Goal: Navigation & Orientation: Find specific page/section

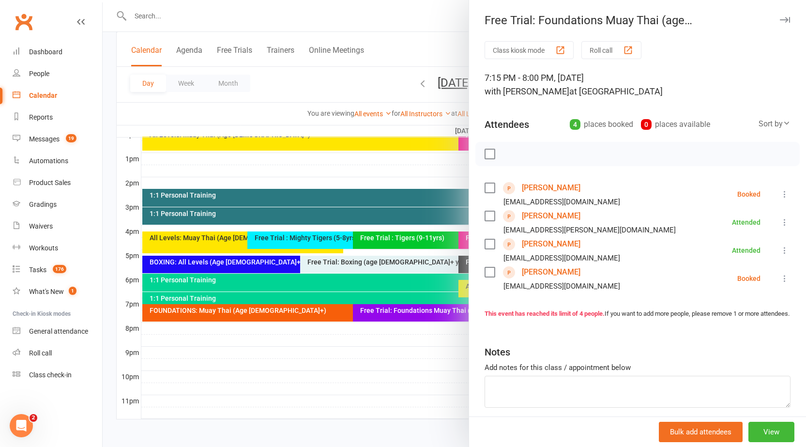
scroll to position [17, 0]
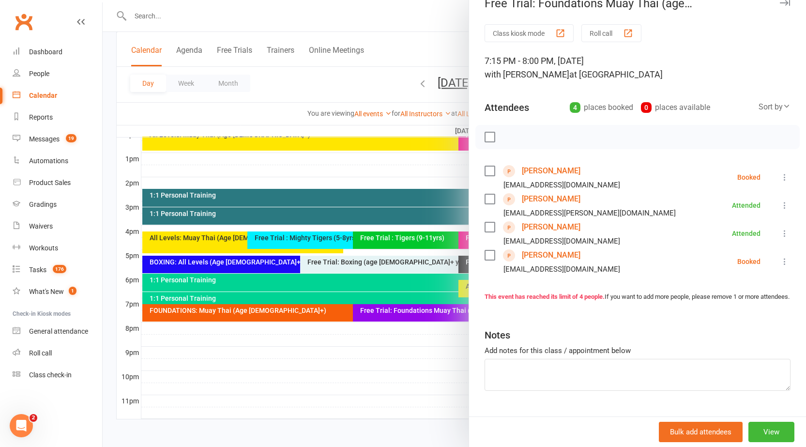
click at [745, 213] on li "[PERSON_NAME] [EMAIL_ADDRESS][PERSON_NAME][DOMAIN_NAME] Attended More info Remo…" at bounding box center [638, 205] width 306 height 28
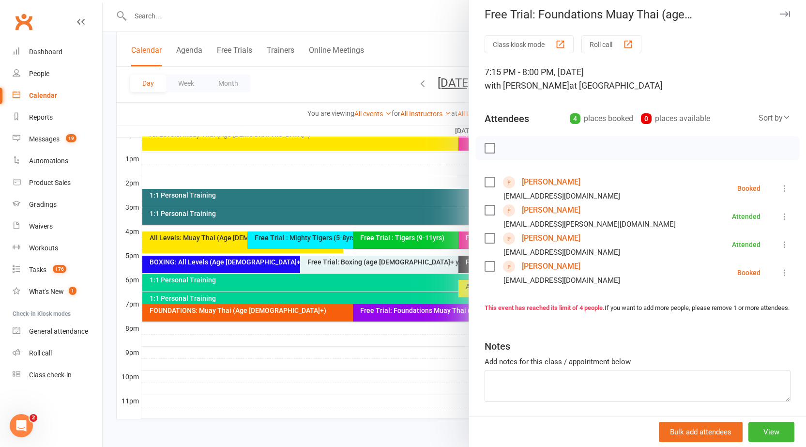
scroll to position [0, 0]
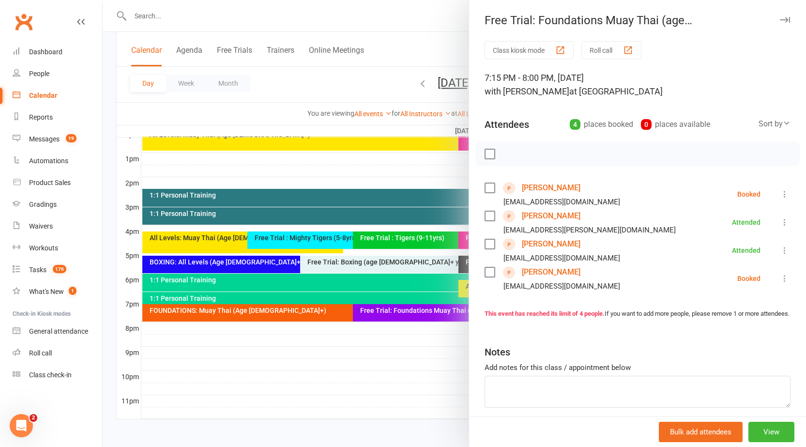
click at [780, 22] on icon "button" at bounding box center [785, 20] width 10 height 6
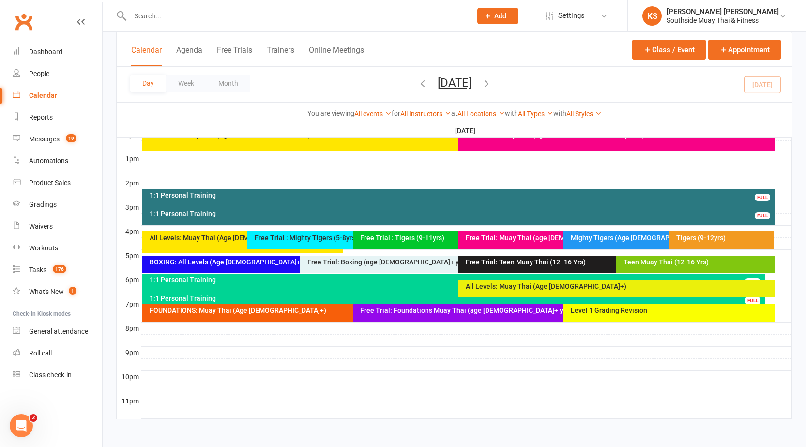
scroll to position [310, 0]
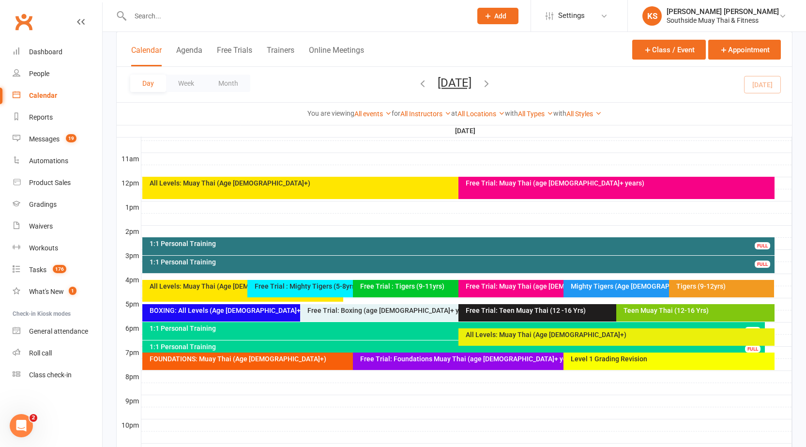
click at [639, 365] on div "Level 1 Grading Revision" at bounding box center [669, 361] width 211 height 17
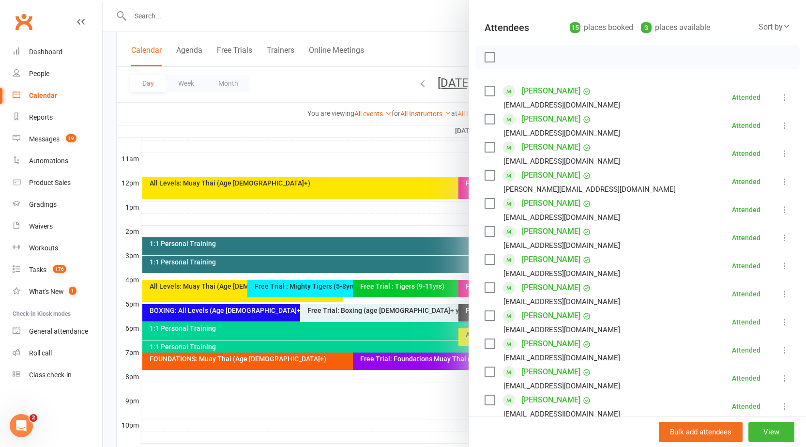
scroll to position [0, 0]
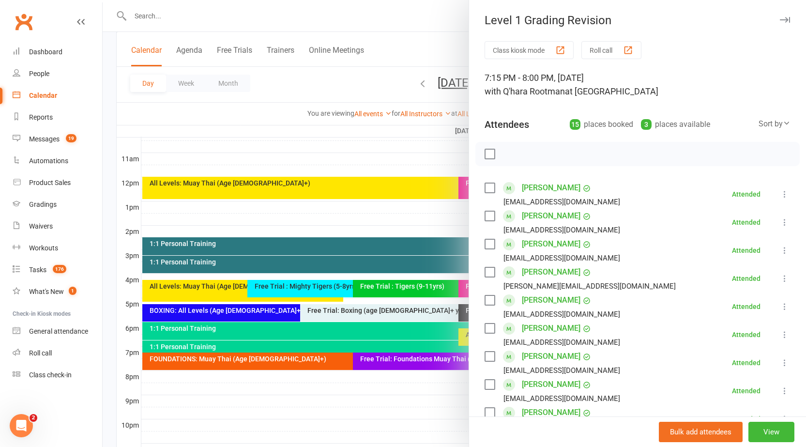
click at [780, 18] on icon "button" at bounding box center [785, 20] width 10 height 6
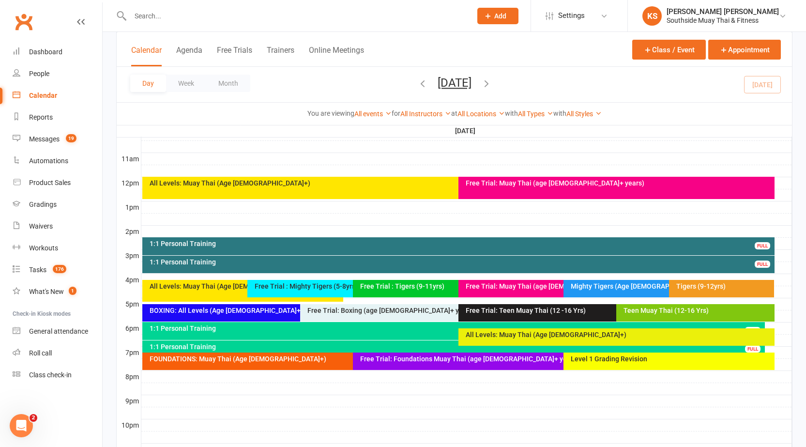
click at [492, 82] on icon "button" at bounding box center [486, 83] width 11 height 11
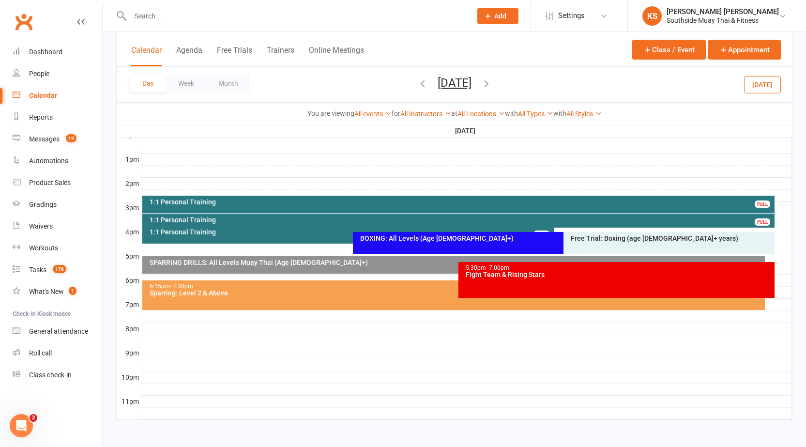
scroll to position [359, 0]
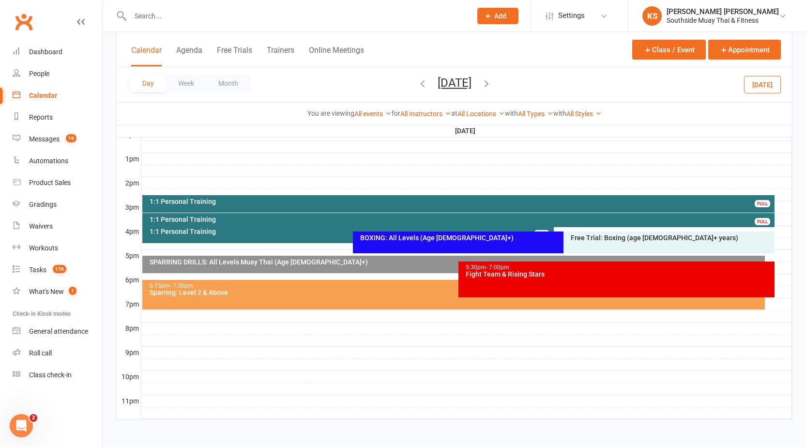
click at [241, 199] on div "1:1 Personal Training" at bounding box center [461, 201] width 624 height 7
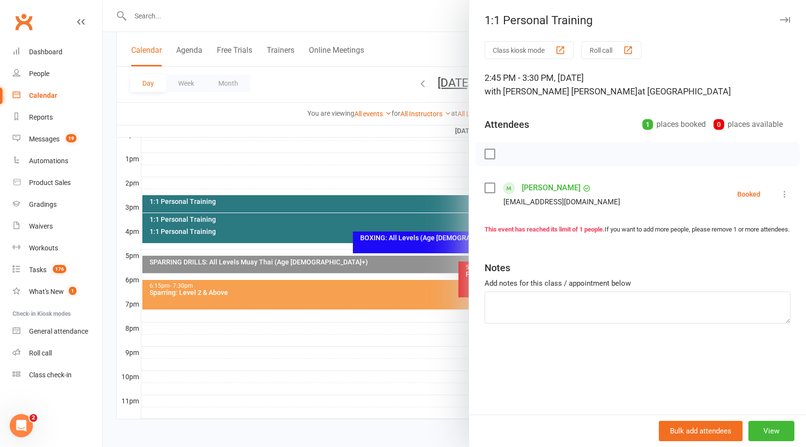
click at [779, 16] on button "button" at bounding box center [785, 20] width 12 height 12
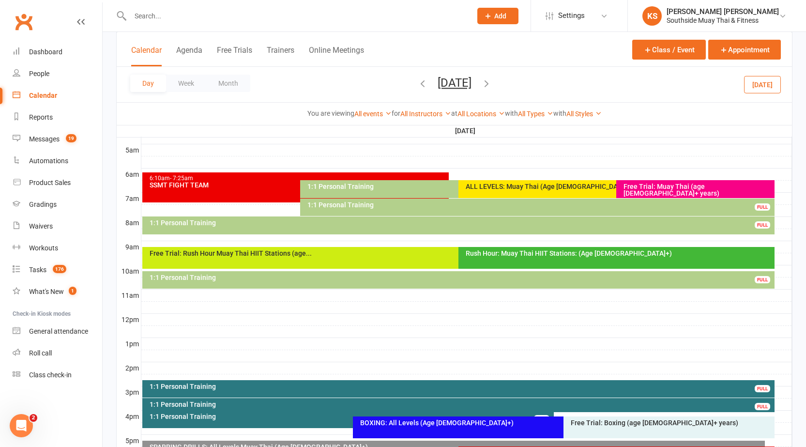
scroll to position [310, 0]
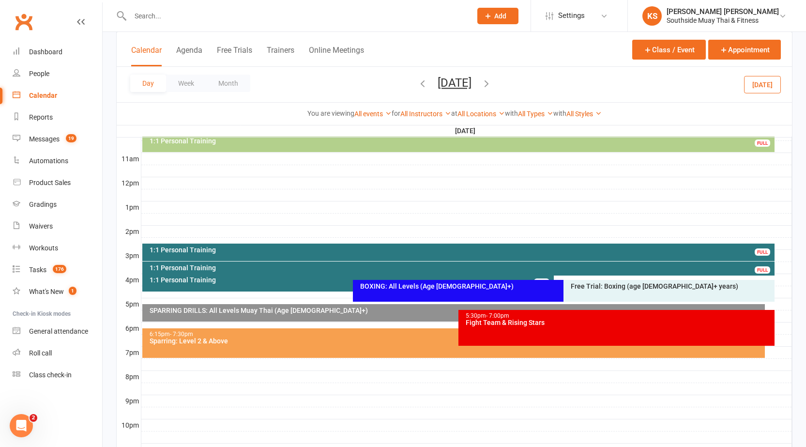
click at [417, 80] on icon "button" at bounding box center [422, 83] width 11 height 11
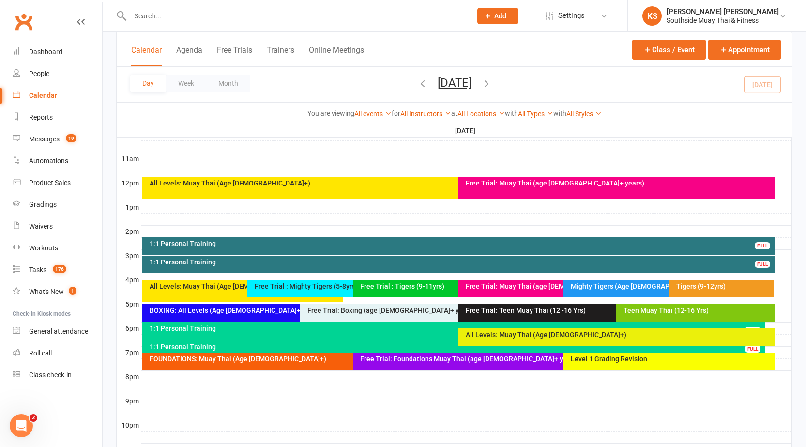
click at [587, 361] on div "Level 1 Grading Revision" at bounding box center [672, 359] width 202 height 7
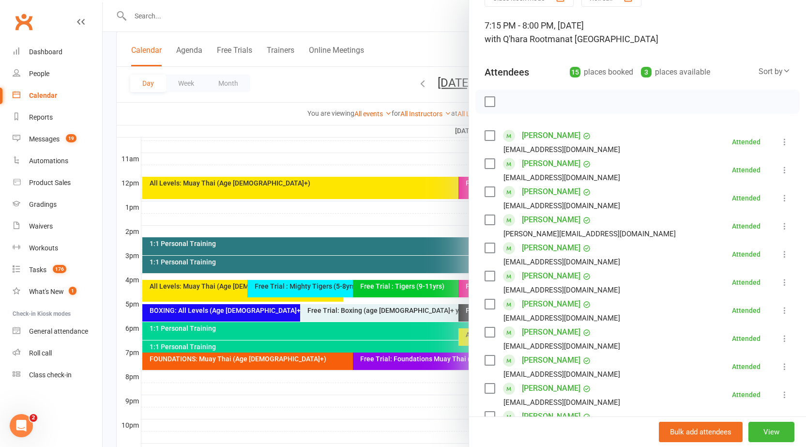
scroll to position [48, 0]
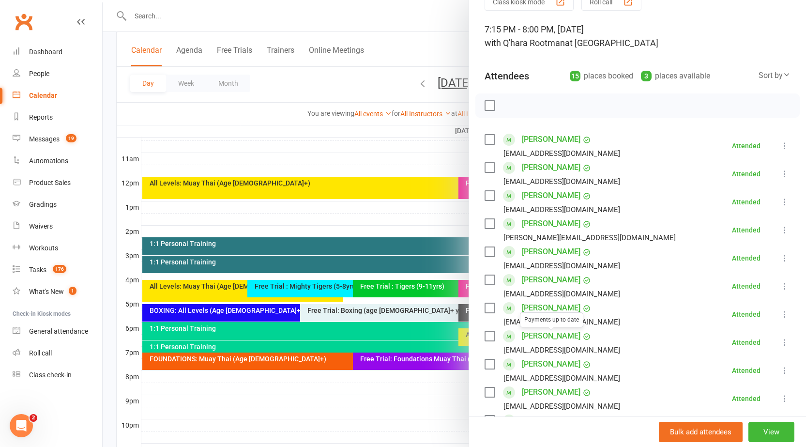
click at [433, 424] on div at bounding box center [455, 223] width 704 height 447
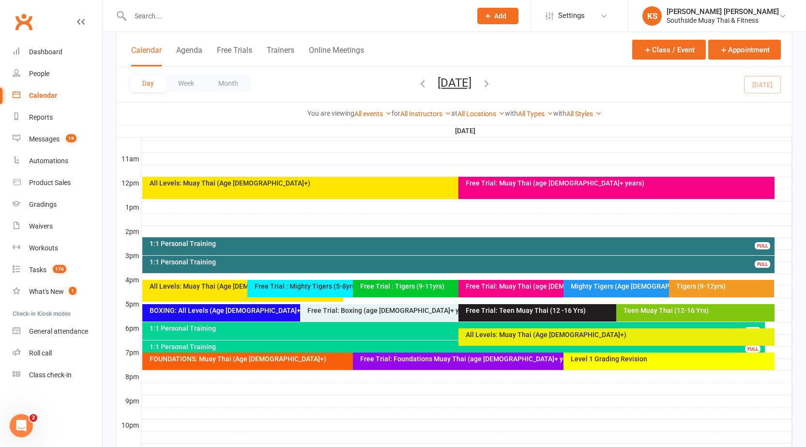
click at [579, 357] on div "Level 1 Grading Revision" at bounding box center [672, 359] width 202 height 7
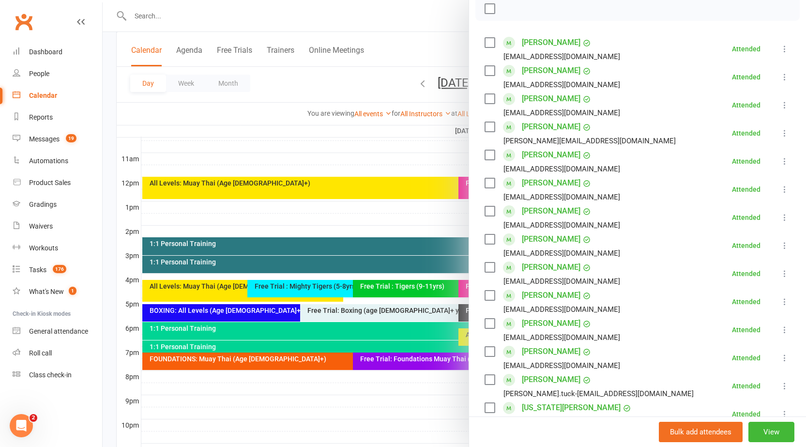
scroll to position [0, 0]
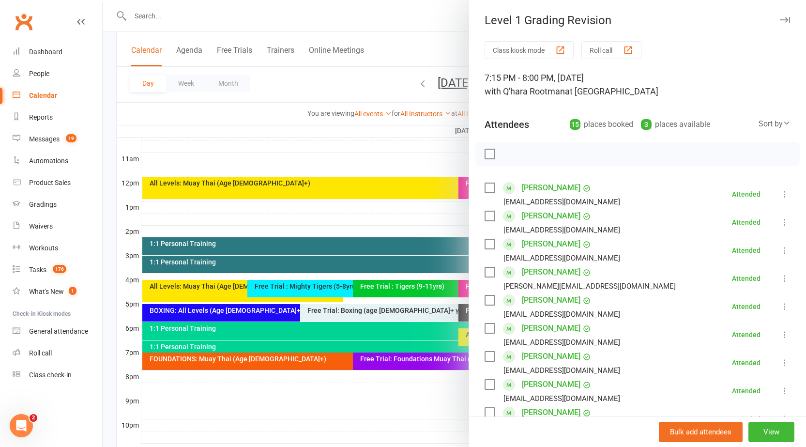
click at [780, 17] on icon "button" at bounding box center [785, 20] width 10 height 6
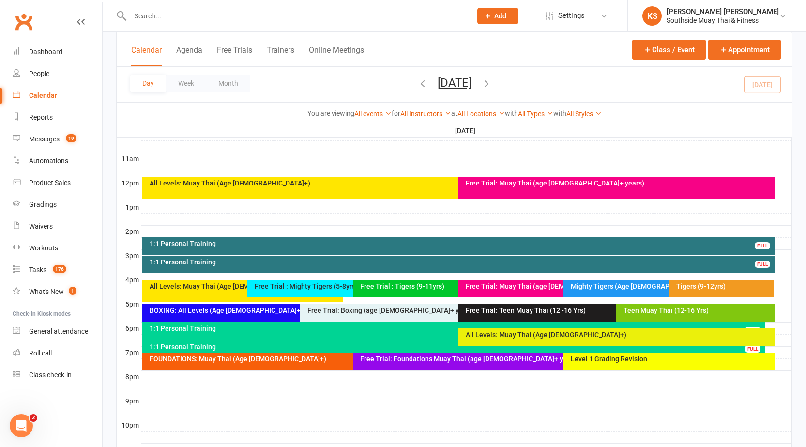
click at [492, 86] on icon "button" at bounding box center [486, 83] width 11 height 11
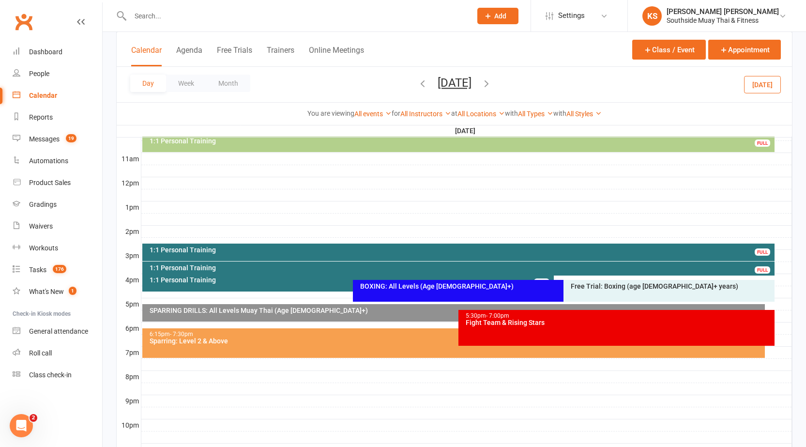
click at [309, 287] on div "1:1 Personal Training FULL" at bounding box center [348, 283] width 412 height 18
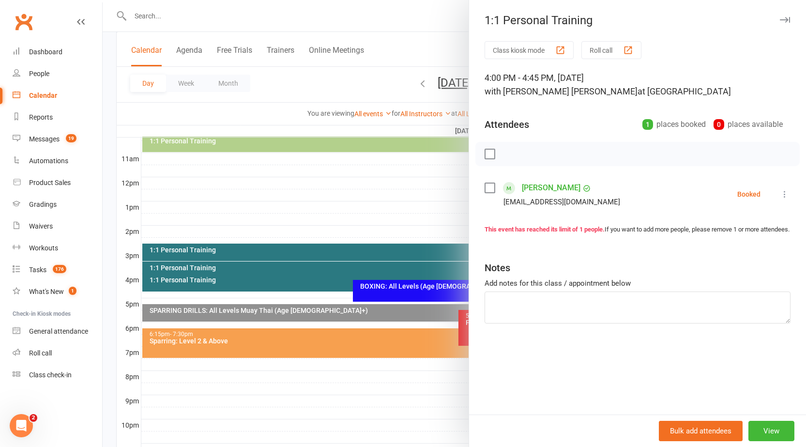
click at [780, 21] on icon "button" at bounding box center [785, 20] width 10 height 6
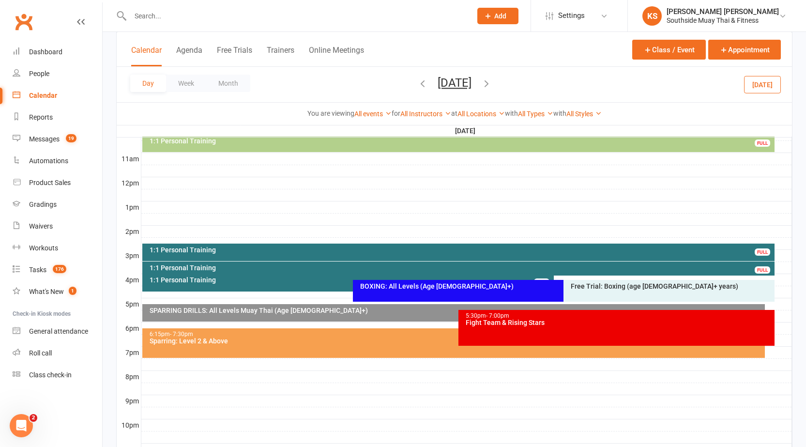
click at [170, 254] on div "1:1 Personal Training FULL" at bounding box center [458, 252] width 633 height 17
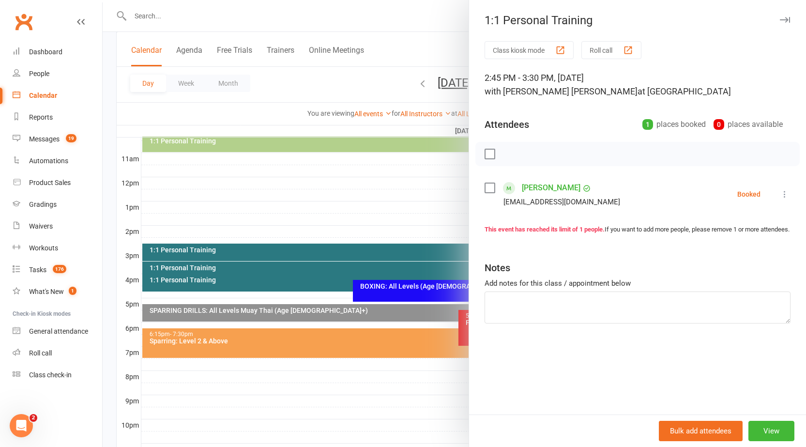
click at [780, 18] on icon "button" at bounding box center [785, 20] width 10 height 6
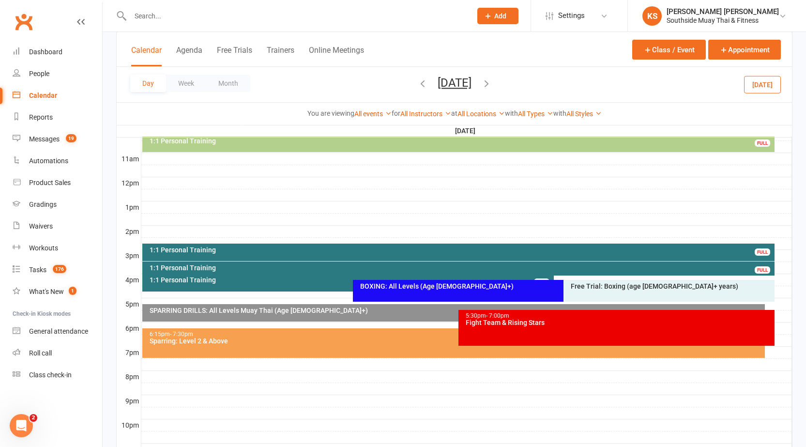
click at [315, 251] on div "1:1 Personal Training" at bounding box center [461, 250] width 624 height 7
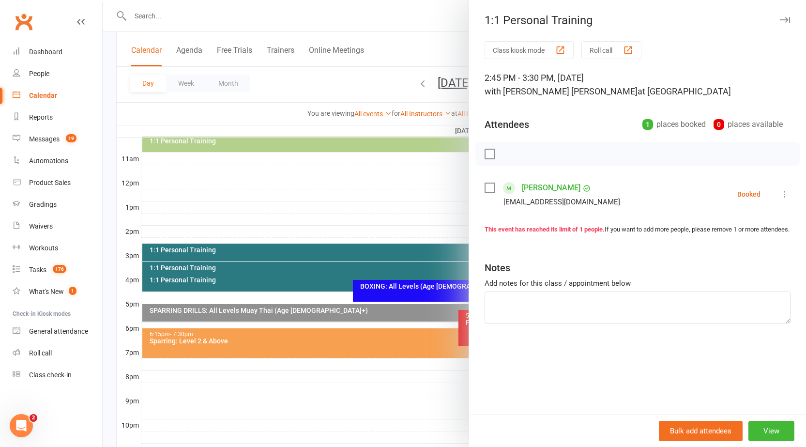
click at [780, 18] on icon "button" at bounding box center [785, 20] width 10 height 6
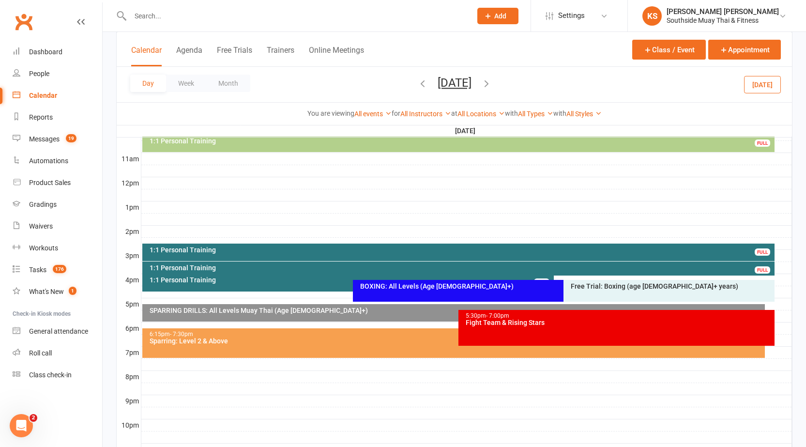
click at [340, 265] on div "1:1 Personal Training" at bounding box center [461, 267] width 624 height 7
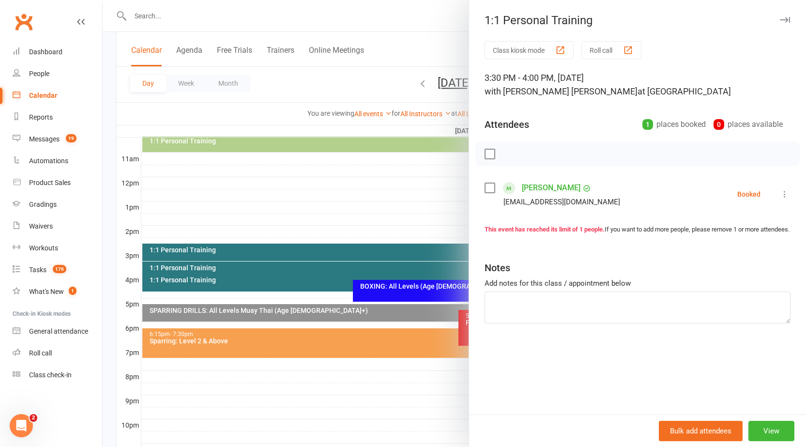
click at [780, 19] on icon "button" at bounding box center [785, 20] width 10 height 6
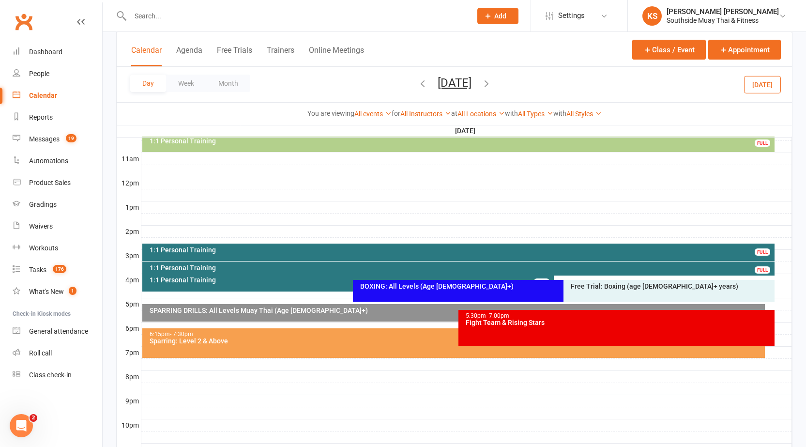
click at [233, 279] on div "1:1 Personal Training" at bounding box center [350, 280] width 403 height 7
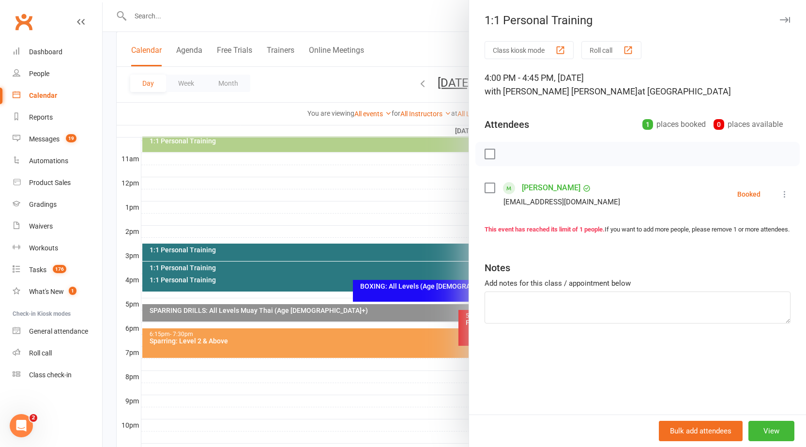
click at [780, 22] on icon "button" at bounding box center [785, 20] width 10 height 6
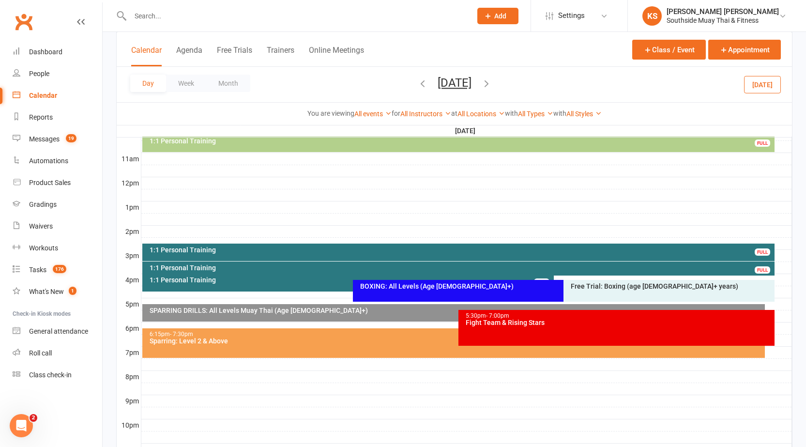
click at [188, 285] on div "1:1 Personal Training FULL" at bounding box center [348, 283] width 412 height 18
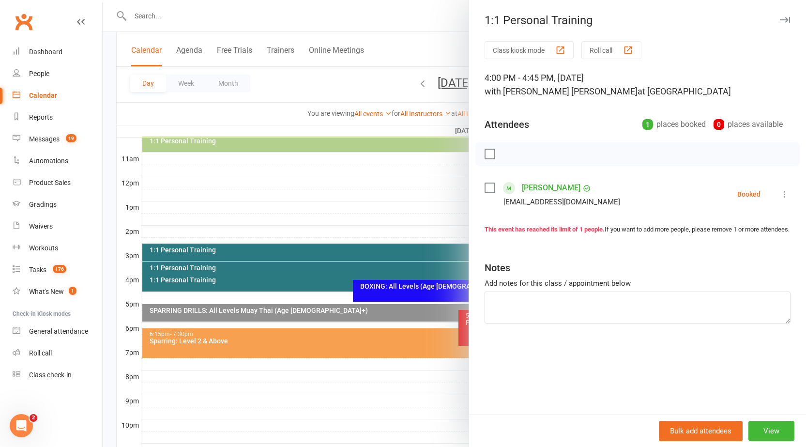
drag, startPoint x: 534, startPoint y: 184, endPoint x: 115, endPoint y: 235, distance: 422.5
click at [112, 235] on div at bounding box center [455, 223] width 704 height 447
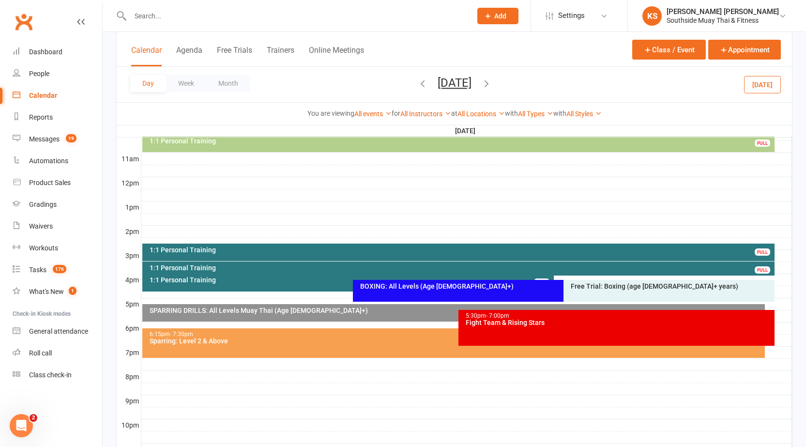
click at [171, 249] on div "1:1 Personal Training" at bounding box center [461, 250] width 624 height 7
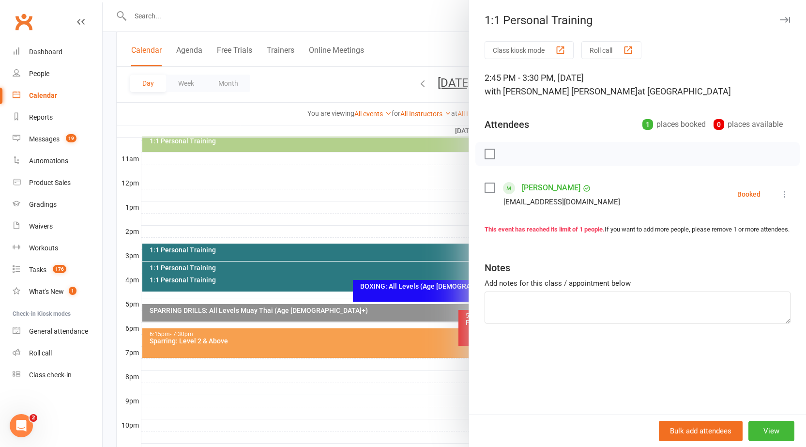
click at [781, 18] on icon "button" at bounding box center [785, 20] width 10 height 6
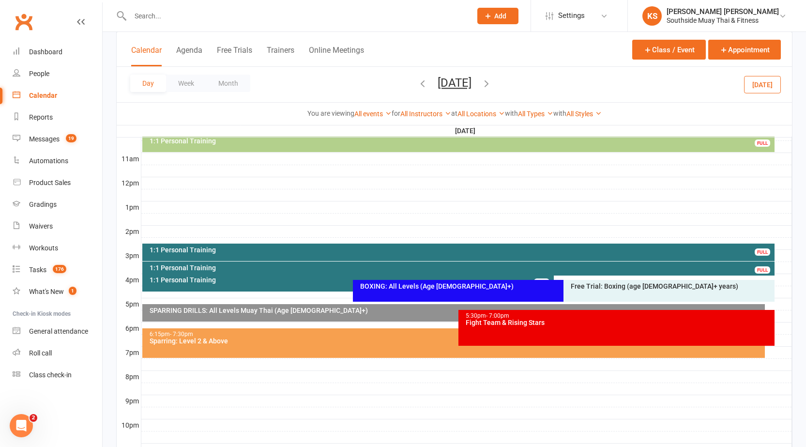
click at [297, 267] on div "1:1 Personal Training" at bounding box center [461, 267] width 624 height 7
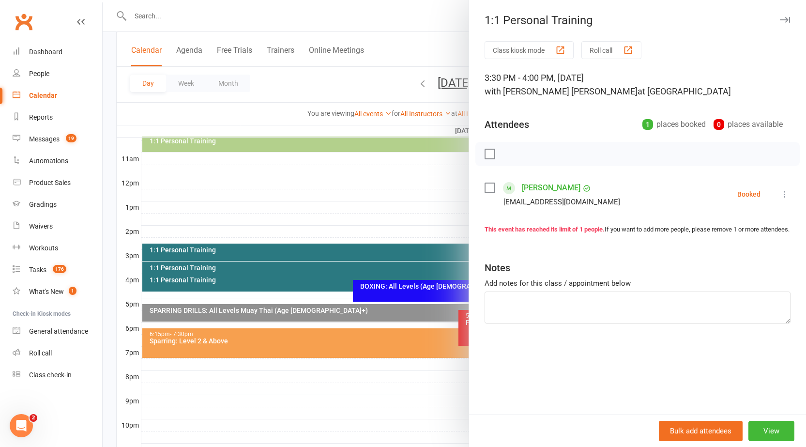
click at [780, 20] on icon "button" at bounding box center [785, 20] width 10 height 6
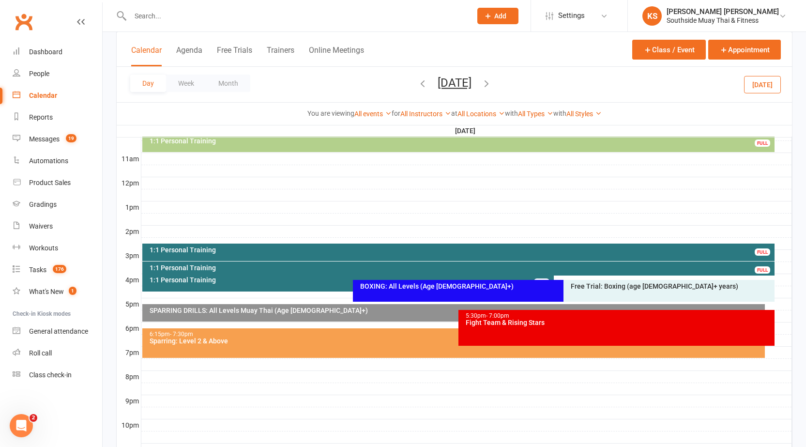
click at [298, 288] on div "1:1 Personal Training FULL" at bounding box center [348, 283] width 412 height 18
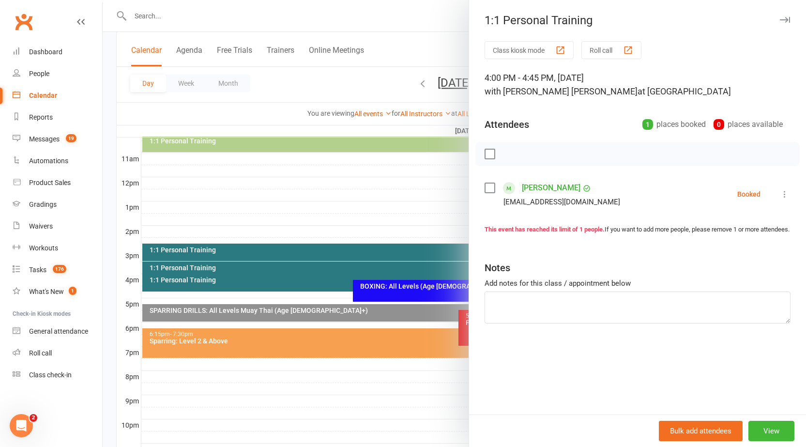
click at [780, 19] on icon "button" at bounding box center [785, 20] width 10 height 6
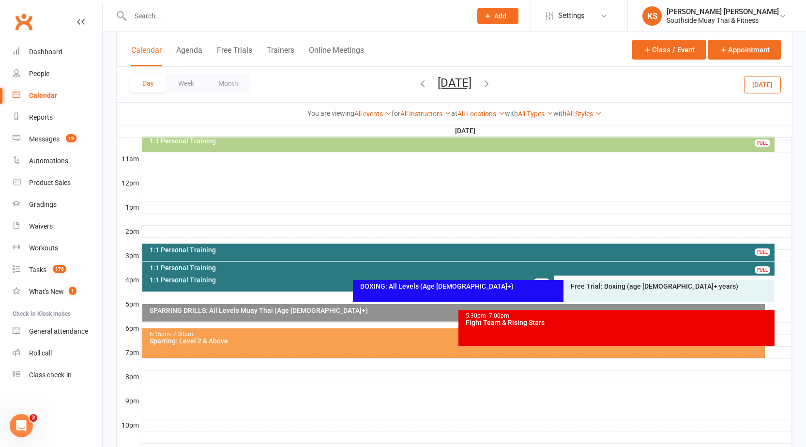
click at [417, 87] on icon "button" at bounding box center [422, 83] width 11 height 11
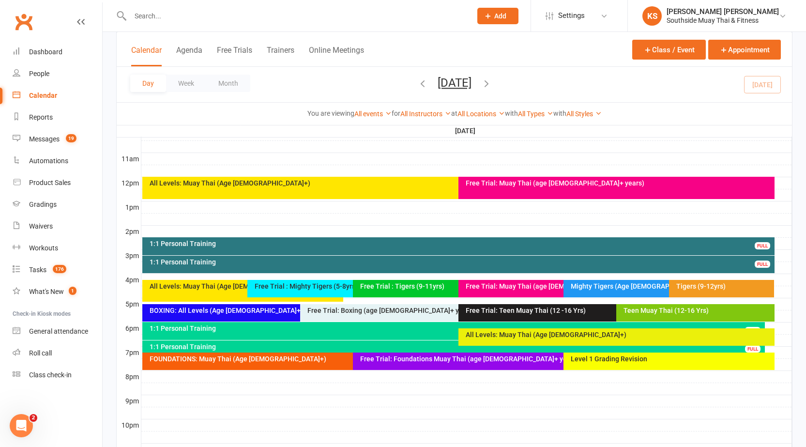
click at [581, 360] on div "Level 1 Grading Revision" at bounding box center [672, 359] width 202 height 7
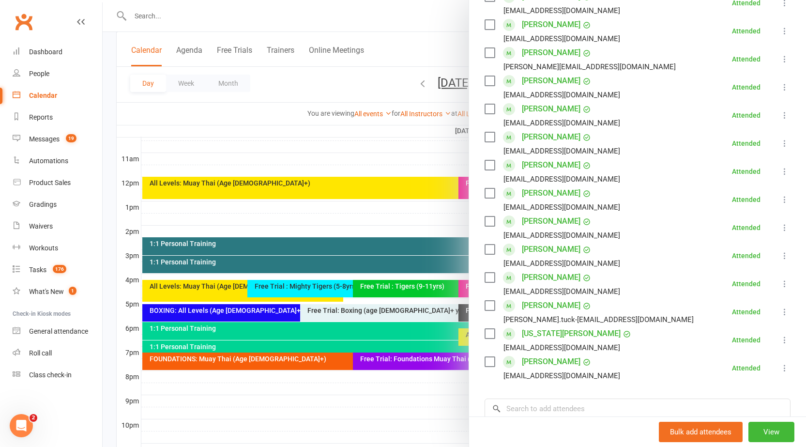
scroll to position [242, 0]
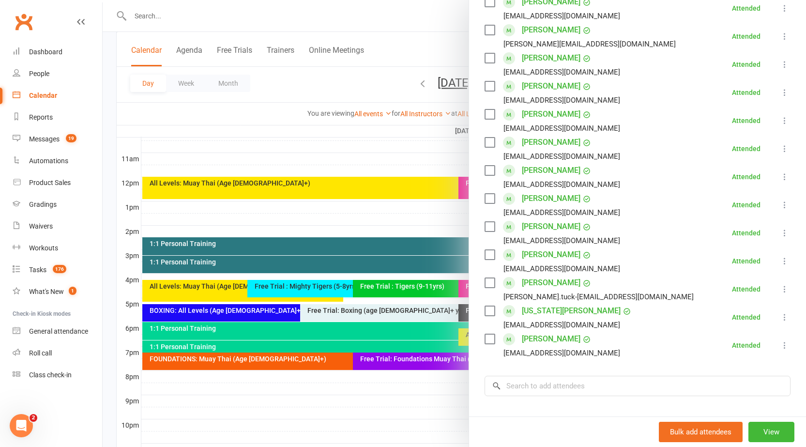
click at [424, 390] on div at bounding box center [455, 223] width 704 height 447
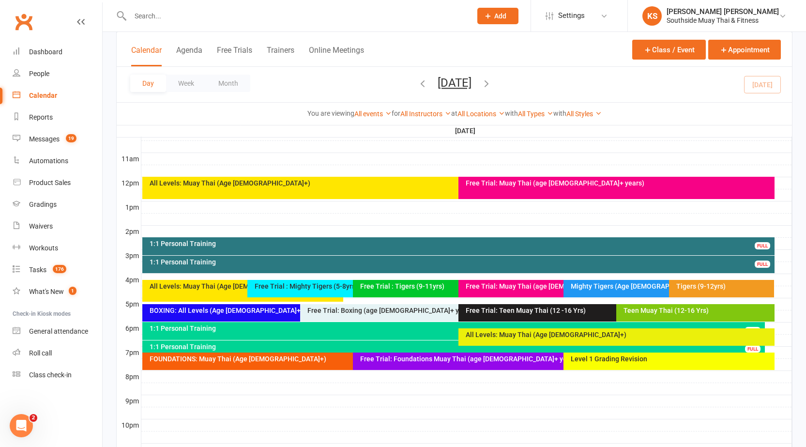
click at [492, 87] on icon "button" at bounding box center [486, 83] width 11 height 11
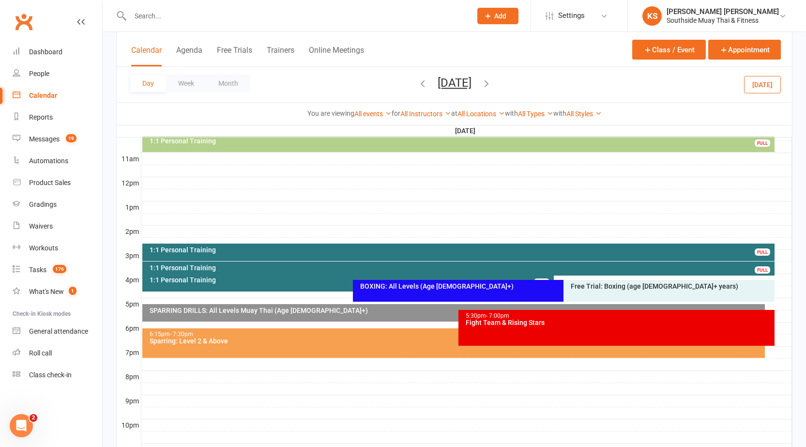
click at [443, 247] on div "1:1 Personal Training" at bounding box center [461, 250] width 624 height 7
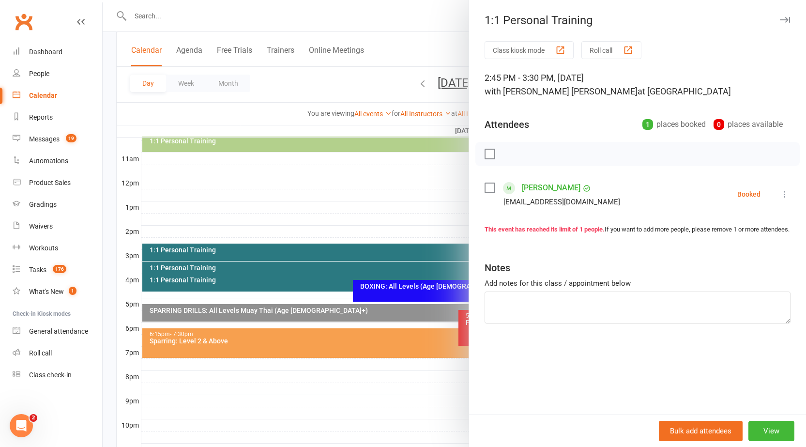
click at [780, 19] on icon "button" at bounding box center [785, 20] width 10 height 6
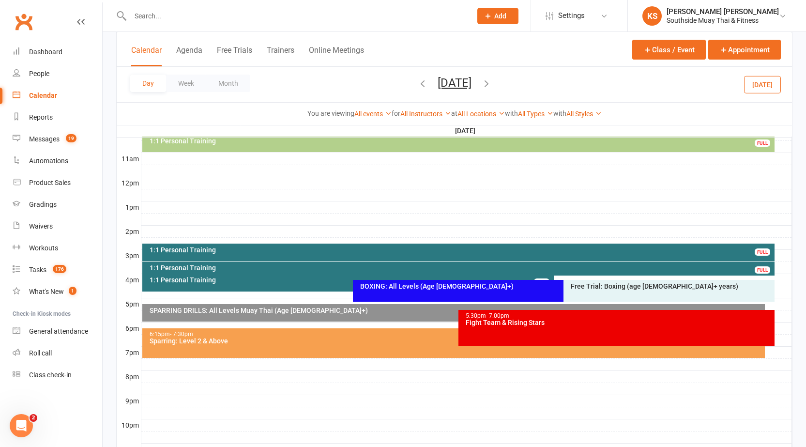
click at [193, 285] on div "1:1 Personal Training FULL" at bounding box center [348, 283] width 412 height 18
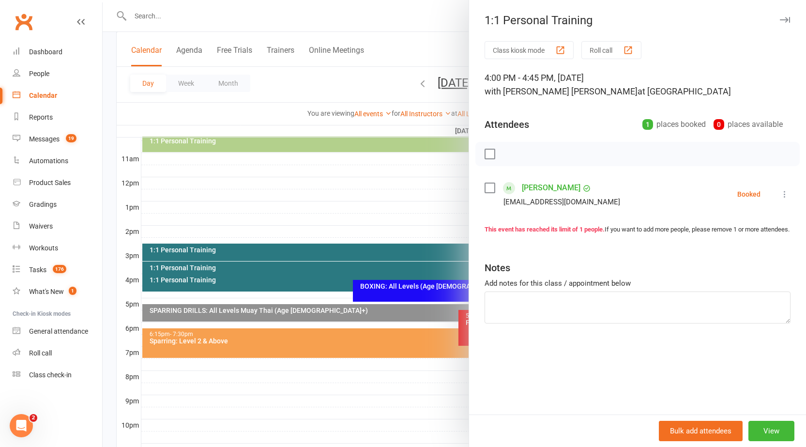
click at [780, 21] on icon "button" at bounding box center [785, 20] width 10 height 6
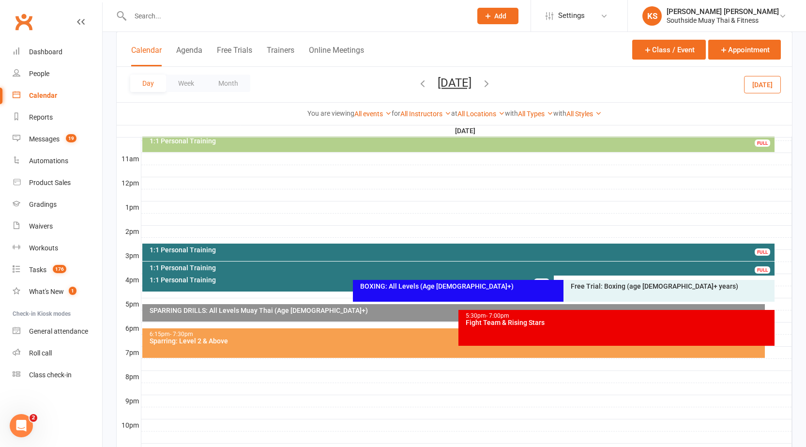
click at [274, 282] on div "1:1 Personal Training" at bounding box center [350, 280] width 403 height 7
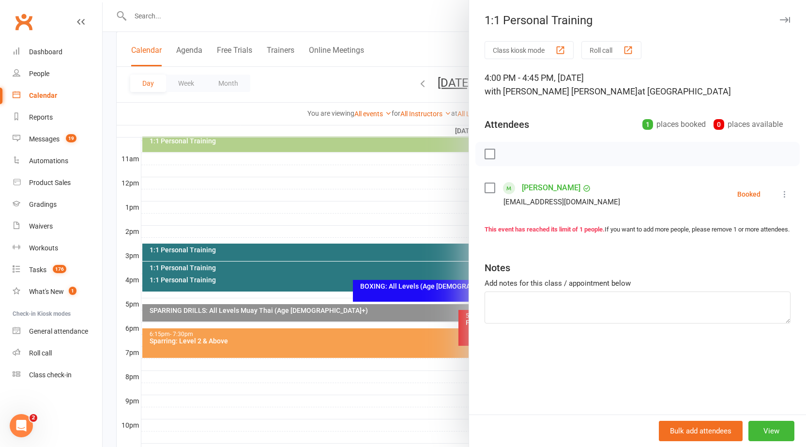
click at [780, 21] on icon "button" at bounding box center [785, 20] width 10 height 6
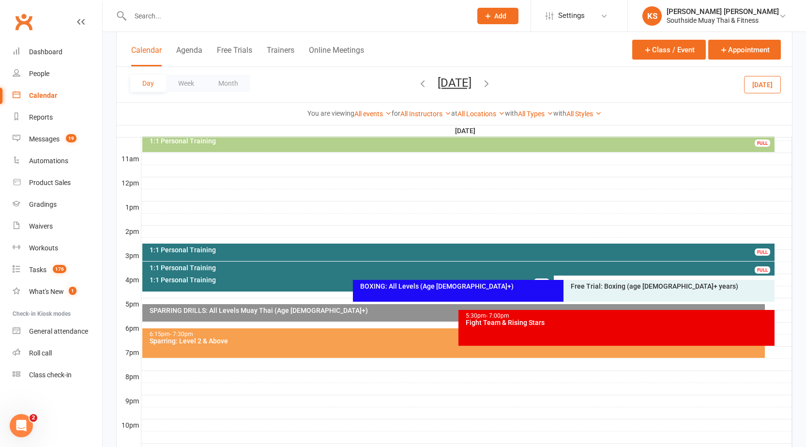
click at [257, 286] on div "1:1 Personal Training FULL" at bounding box center [348, 283] width 412 height 18
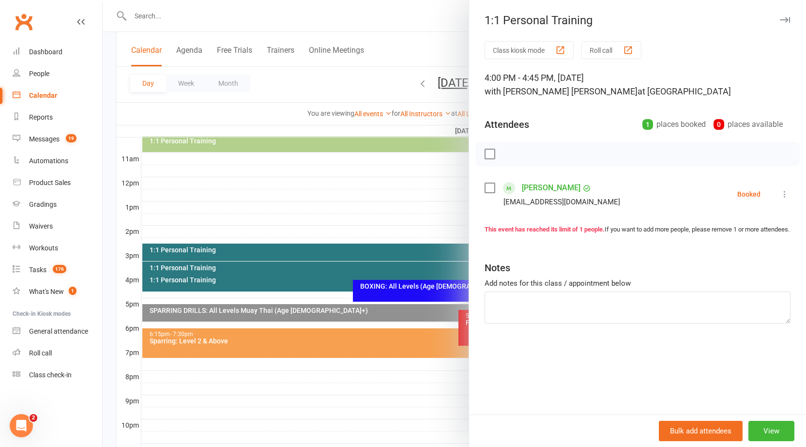
click at [780, 21] on icon "button" at bounding box center [785, 20] width 10 height 6
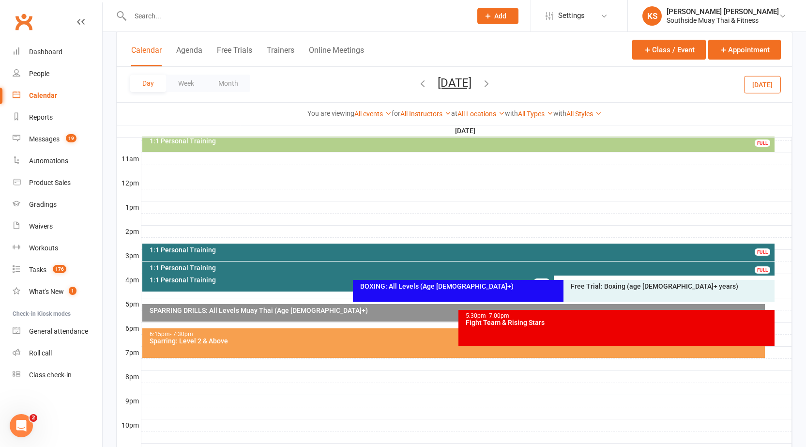
click at [268, 286] on div "1:1 Personal Training FULL" at bounding box center [348, 283] width 412 height 18
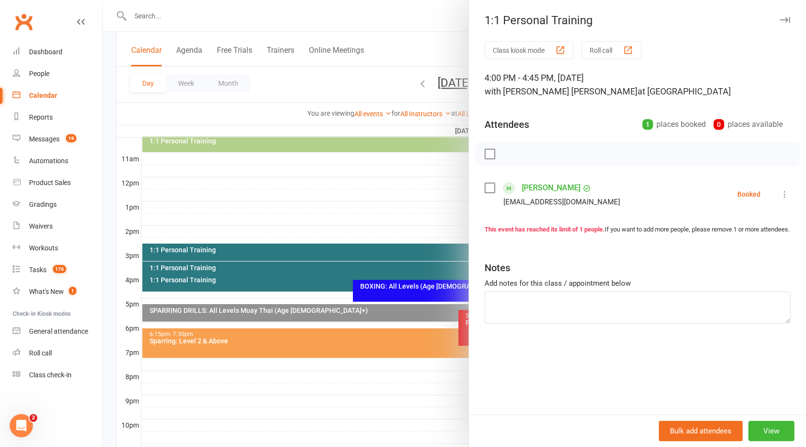
click at [780, 19] on icon "button" at bounding box center [785, 20] width 10 height 6
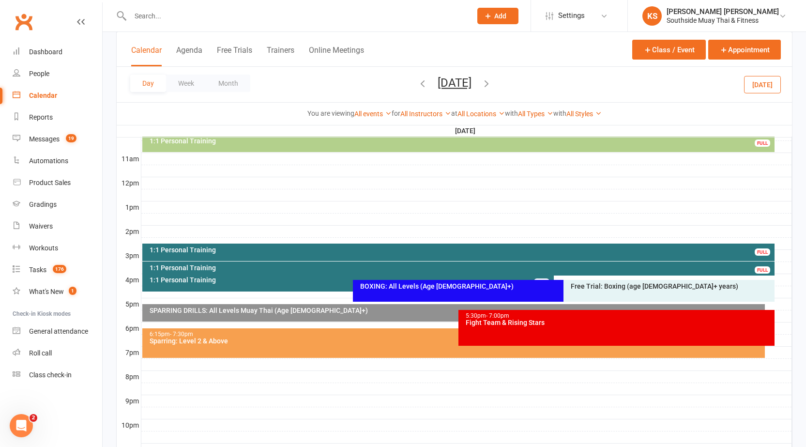
click at [417, 82] on icon "button" at bounding box center [422, 83] width 11 height 11
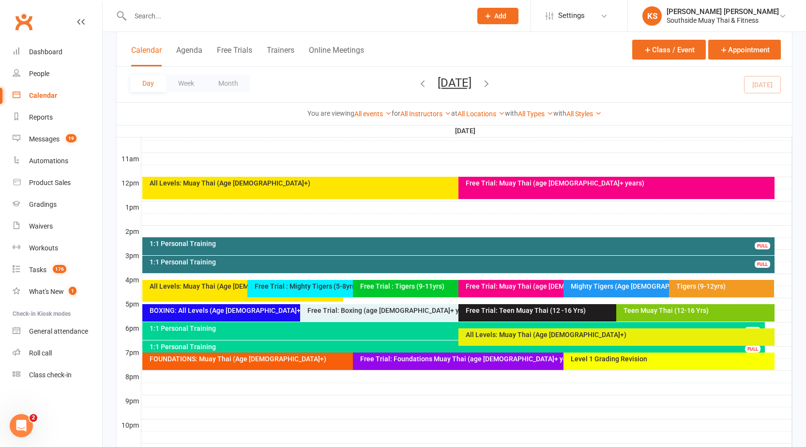
click at [612, 367] on div "Level 1 Grading Revision" at bounding box center [669, 361] width 211 height 17
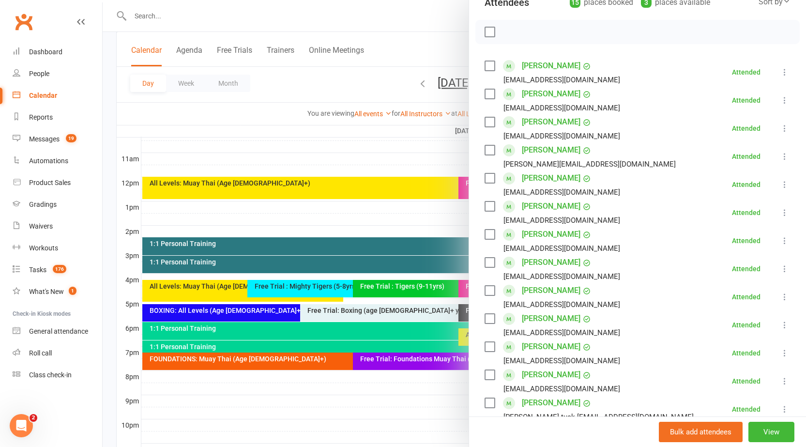
scroll to position [0, 0]
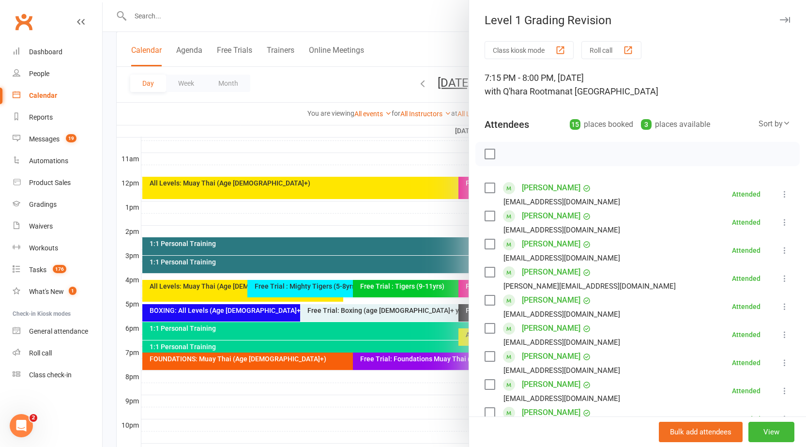
drag, startPoint x: 777, startPoint y: 89, endPoint x: 785, endPoint y: 113, distance: 24.8
click at [783, 106] on div "Class kiosk mode Roll call 7:15 PM - 8:00 PM, [DATE] with Q'hara Rootman at [GE…" at bounding box center [637, 408] width 337 height 734
click at [780, 22] on icon "button" at bounding box center [785, 20] width 10 height 6
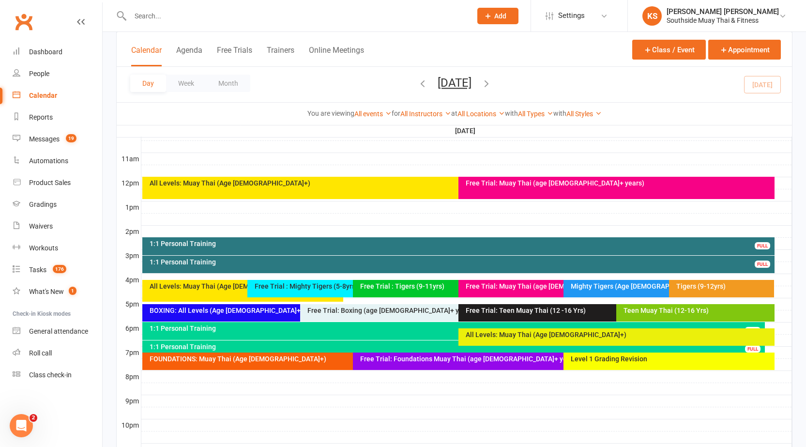
click at [724, 113] on div "You are viewing All events All events Empty events Full events Non-empty events…" at bounding box center [454, 113] width 665 height 11
click at [571, 42] on div "Calendar Agenda Free Trials Trainers Online Meetings Class / Event Appointment" at bounding box center [455, 49] width 676 height 35
click at [607, 54] on div "Calendar Agenda Free Trials Trainers Online Meetings Class / Event Appointment" at bounding box center [455, 49] width 676 height 35
click at [577, 365] on div "Level 1 Grading Revision" at bounding box center [669, 361] width 211 height 17
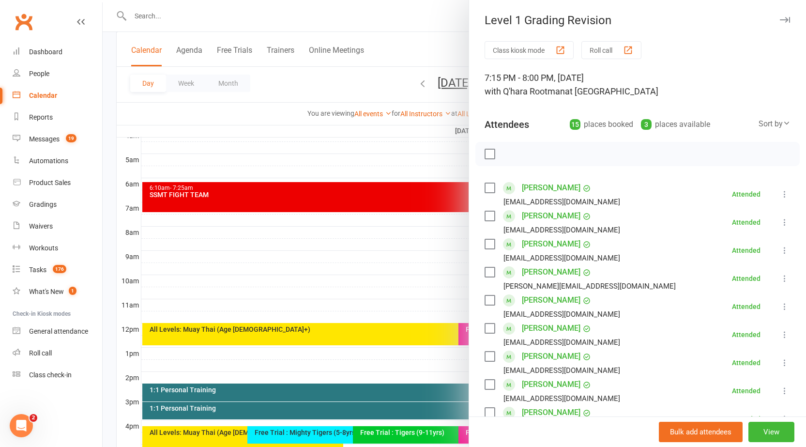
scroll to position [68, 0]
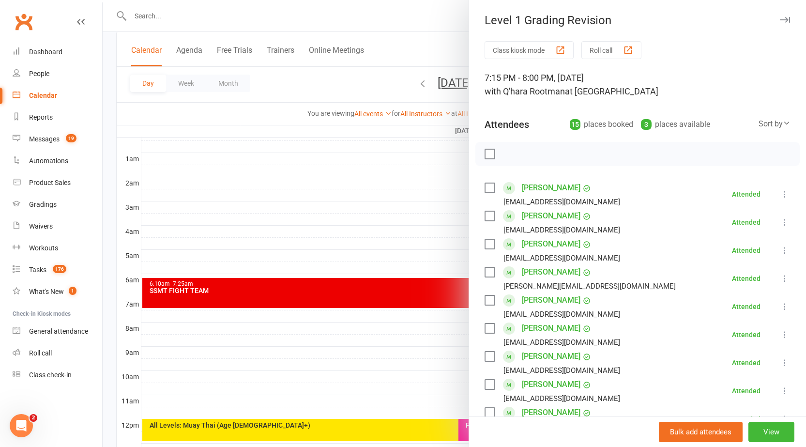
click at [780, 22] on icon "button" at bounding box center [785, 20] width 10 height 6
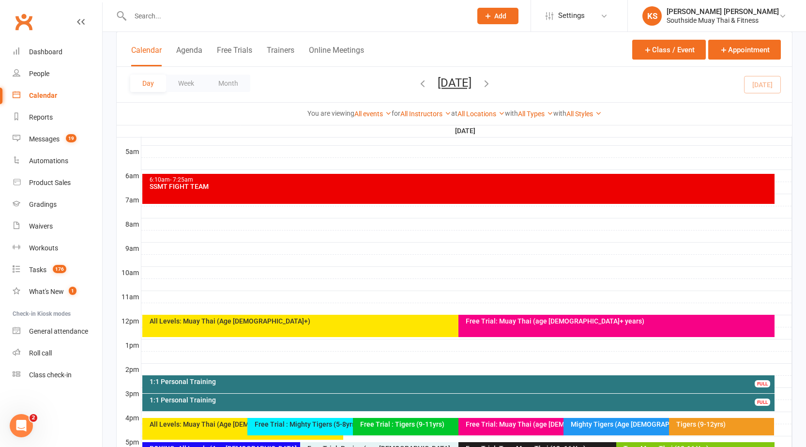
scroll to position [359, 0]
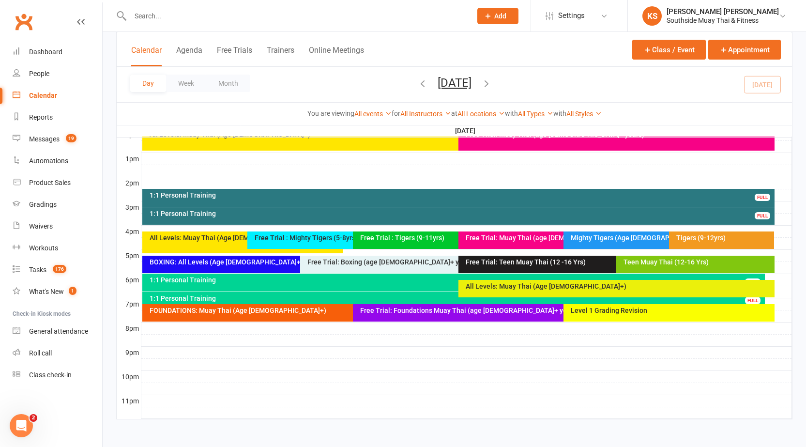
click at [335, 321] on div "FOUNDATIONS: Muay Thai (Age [DEMOGRAPHIC_DATA]+)" at bounding box center [348, 312] width 412 height 17
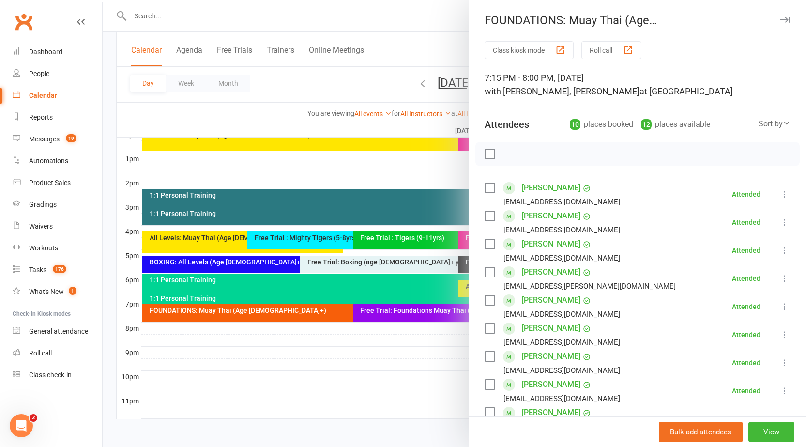
click at [779, 16] on button "button" at bounding box center [785, 20] width 12 height 12
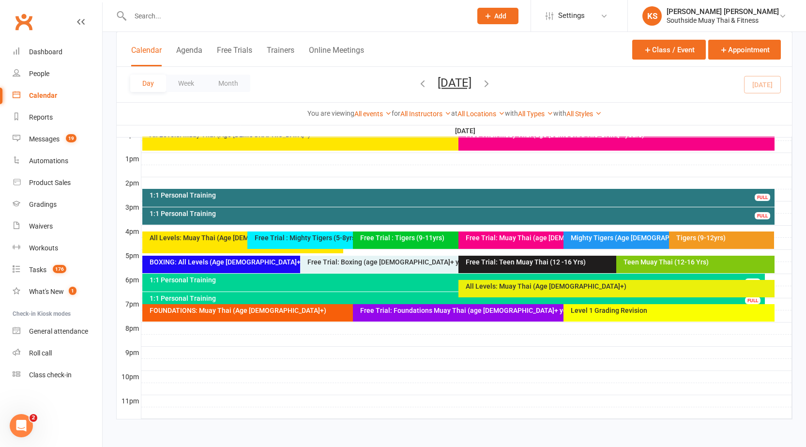
drag, startPoint x: 536, startPoint y: 87, endPoint x: 515, endPoint y: 88, distance: 21.3
click at [536, 88] on div "Day Week Month [DATE] [DATE] Sun Mon Tue Wed Thu Fri Sat 31 01 02 03 04 05 06 0…" at bounding box center [455, 84] width 676 height 35
click at [492, 84] on icon "button" at bounding box center [486, 83] width 11 height 11
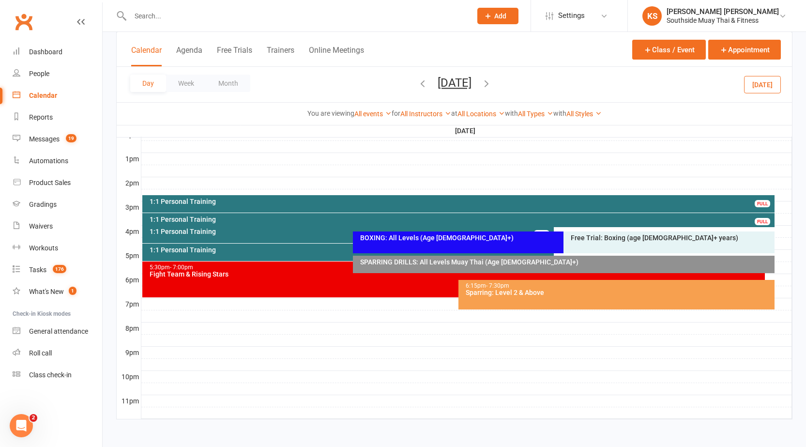
click at [281, 245] on div "1:1 Personal Training" at bounding box center [348, 252] width 412 height 17
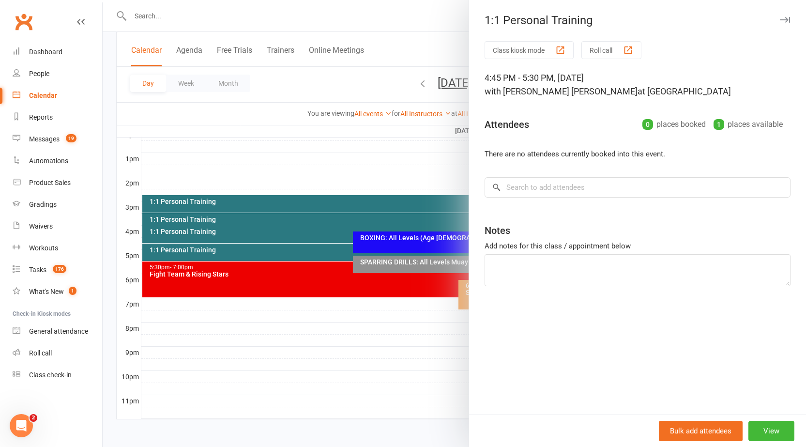
click at [780, 19] on icon "button" at bounding box center [785, 20] width 10 height 6
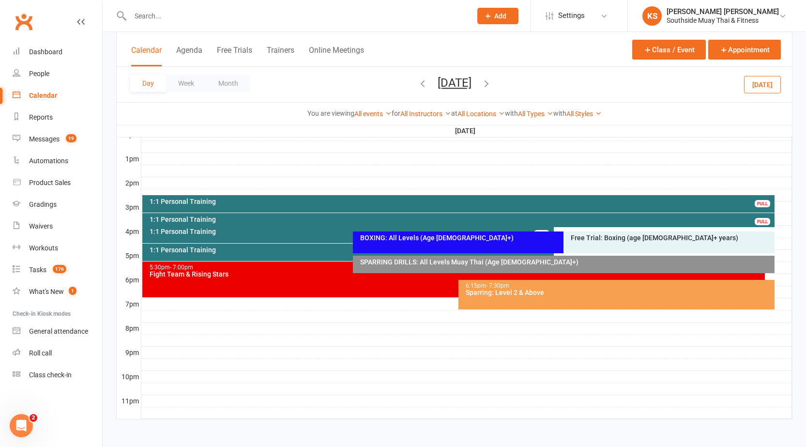
click at [393, 24] on div at bounding box center [290, 15] width 349 height 31
click at [155, 17] on input "text" at bounding box center [296, 16] width 338 height 14
click at [15, 19] on link "Clubworx" at bounding box center [24, 22] width 24 height 24
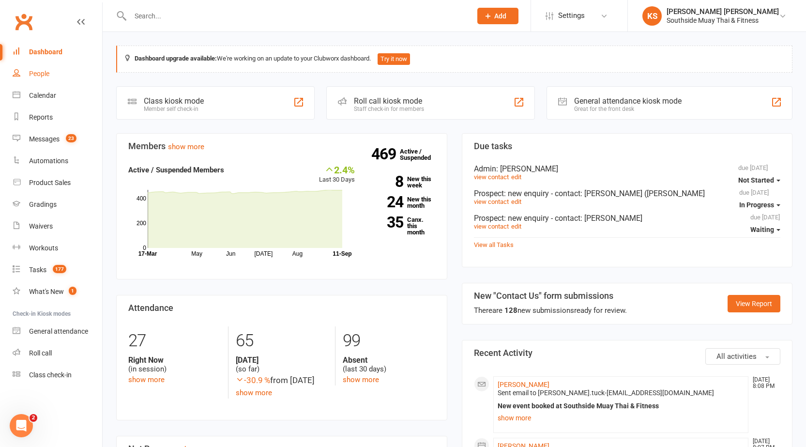
click at [65, 83] on link "People" at bounding box center [58, 74] width 90 height 22
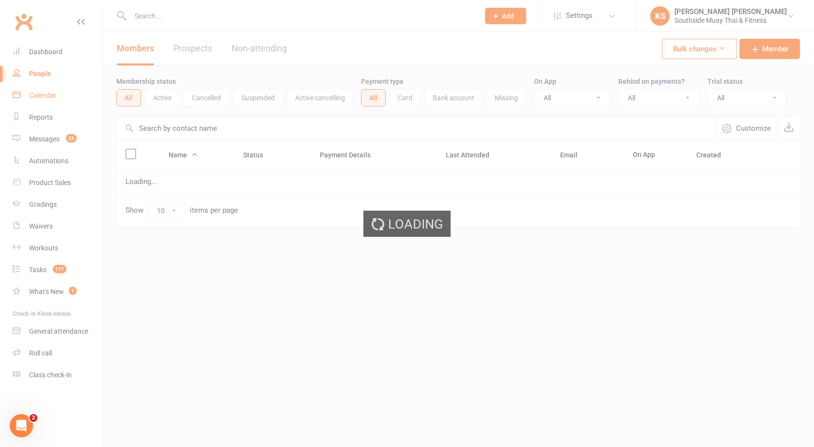
click at [49, 95] on div "Calendar" at bounding box center [42, 96] width 27 height 8
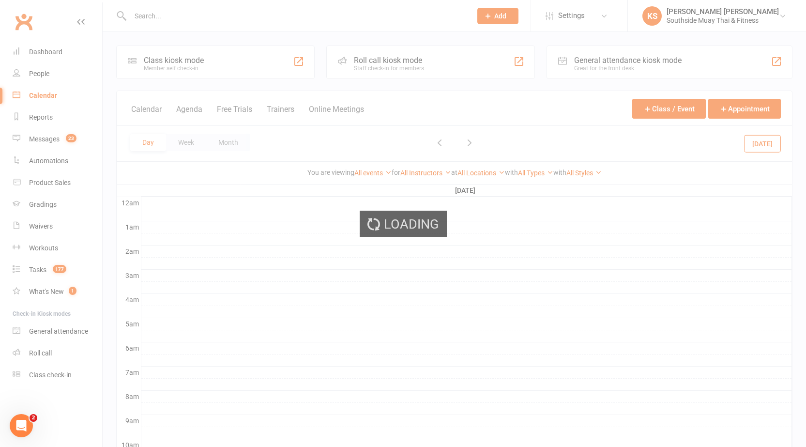
click at [49, 95] on div "Loading" at bounding box center [403, 223] width 806 height 447
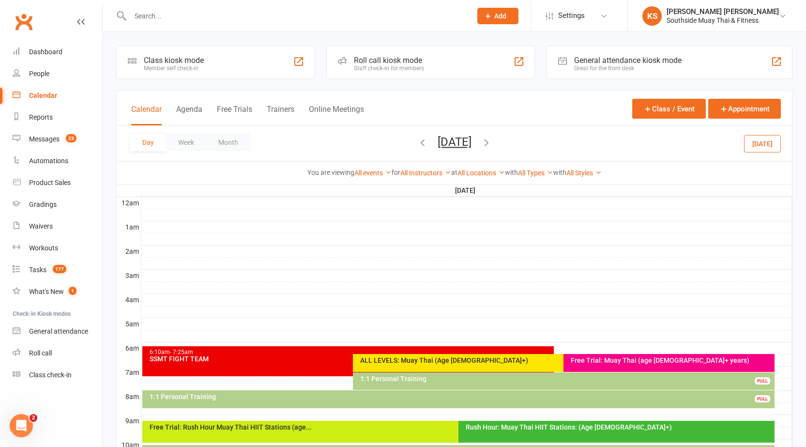
scroll to position [145, 0]
